Goal: Information Seeking & Learning: Find specific fact

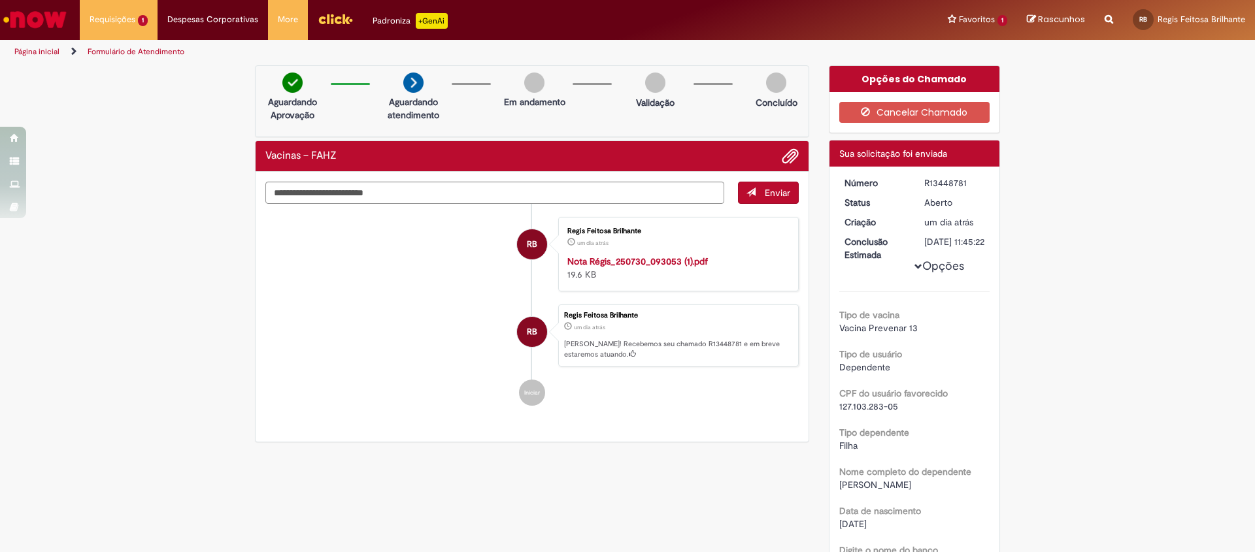
click at [170, 207] on div "Verificar Código de Barras Aguardando Aprovação Aguardando atendimento Em andam…" at bounding box center [627, 513] width 1255 height 896
click at [314, 374] on ul "RB Regis Feitosa Brilhante um dia atrás um dia atrás Nota Régis_250730_093053 …" at bounding box center [531, 312] width 533 height 216
click at [205, 324] on div "Verificar Código de Barras Aguardando Aprovação Aguardando atendimento Em andam…" at bounding box center [627, 513] width 1255 height 896
click at [193, 286] on div "Verificar Código de Barras Aguardando Aprovação Aguardando atendimento Em andam…" at bounding box center [627, 513] width 1255 height 896
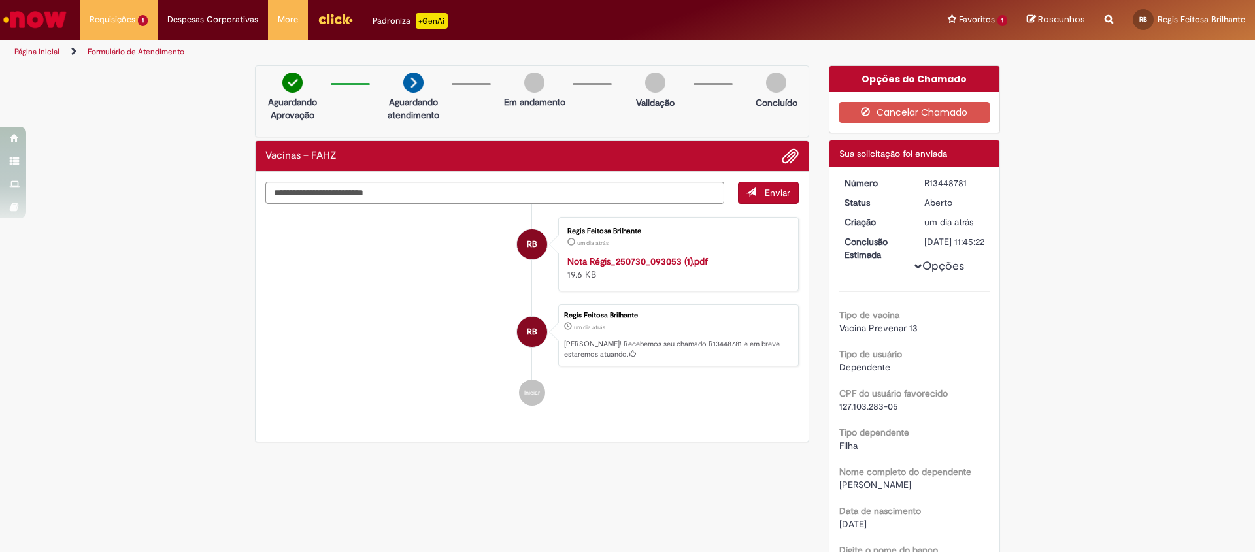
click at [193, 286] on div "Verificar Código de Barras Aguardando Aprovação Aguardando atendimento Em andam…" at bounding box center [627, 513] width 1255 height 896
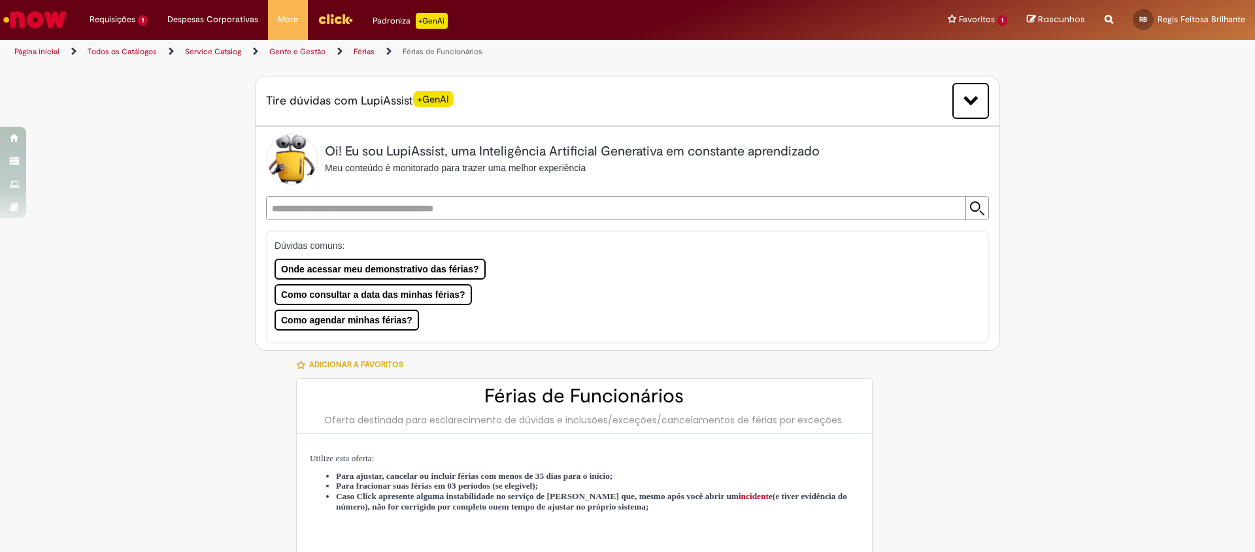
type input "**********"
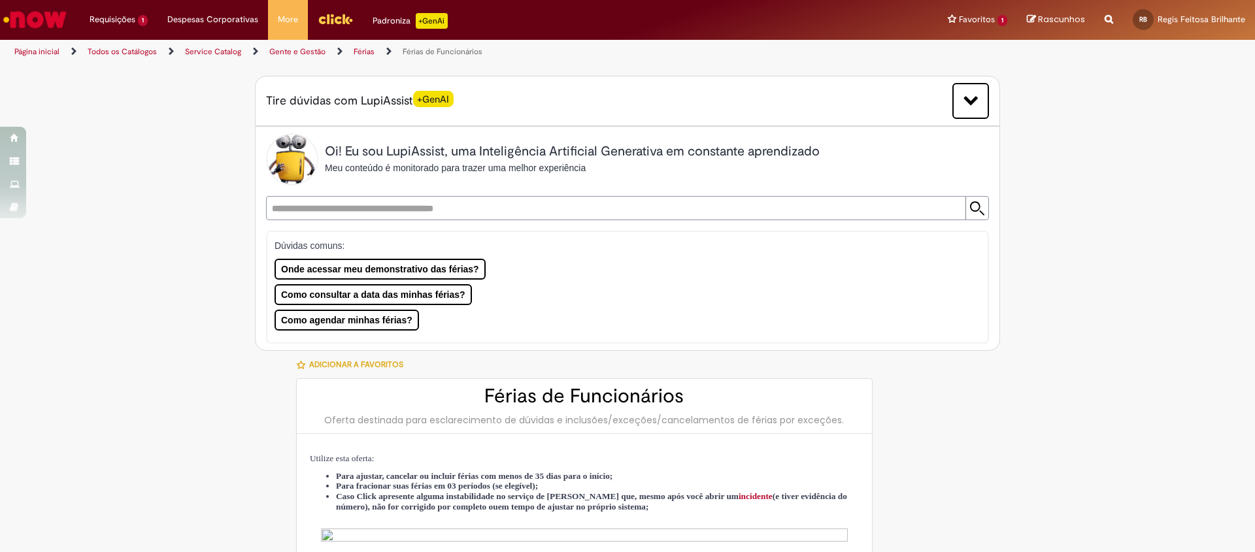
type input "**********"
click at [296, 294] on button "Como consultar a data das minhas férias?" at bounding box center [373, 295] width 202 height 22
type input "**********"
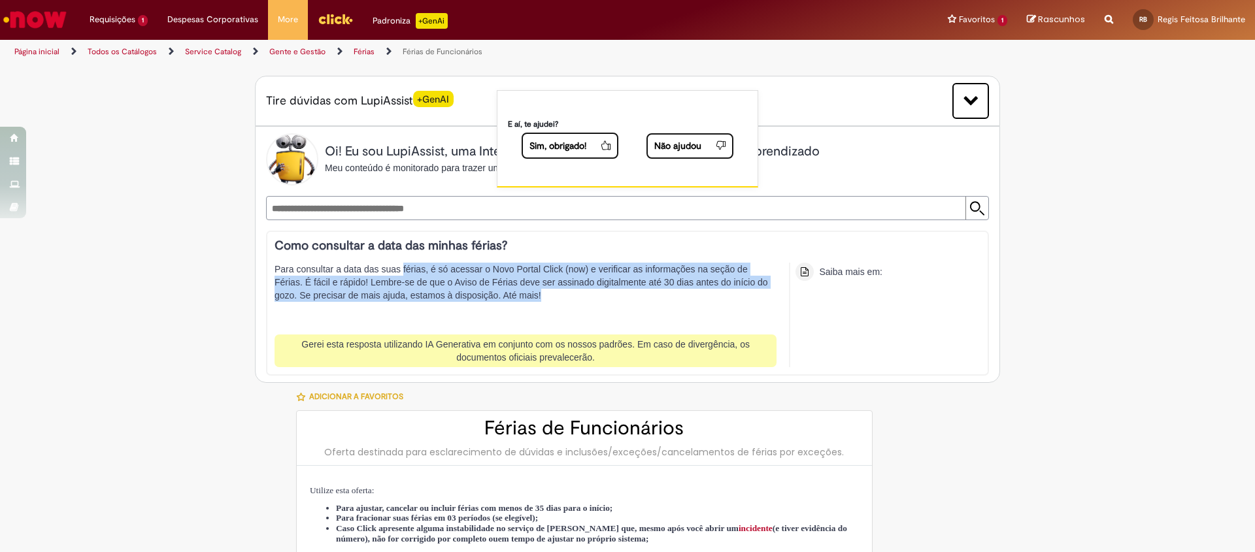
drag, startPoint x: 405, startPoint y: 273, endPoint x: 545, endPoint y: 294, distance: 141.5
click at [545, 294] on p "Para consultar a data das suas férias, é só acessar o Novo Portal Click (now) e…" at bounding box center [526, 295] width 502 height 65
drag, startPoint x: 616, startPoint y: 284, endPoint x: 618, endPoint y: 294, distance: 10.6
click at [618, 294] on p "Para consultar a data das suas férias, é só acessar o Novo Portal Click (now) e…" at bounding box center [526, 295] width 502 height 65
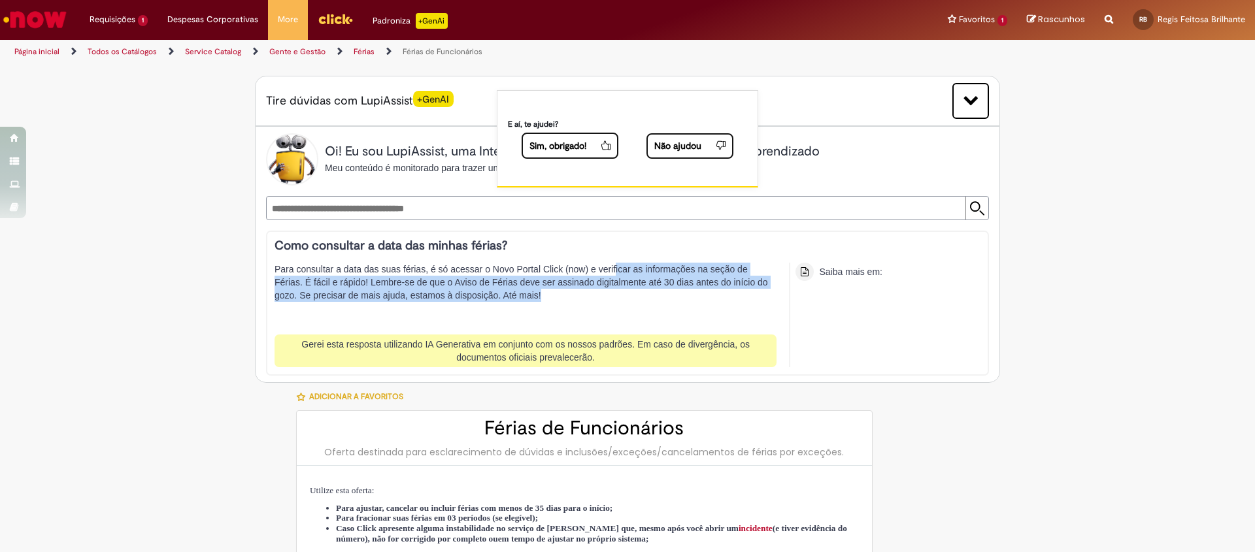
click at [618, 294] on p "Para consultar a data das suas férias, é só acessar o Novo Portal Click (now) e…" at bounding box center [526, 295] width 502 height 65
drag, startPoint x: 311, startPoint y: 282, endPoint x: 610, endPoint y: 308, distance: 300.6
click at [610, 308] on p "Para consultar a data das suas férias, é só acessar o Novo Portal Click (now) e…" at bounding box center [526, 295] width 502 height 65
